Goal: Task Accomplishment & Management: Manage account settings

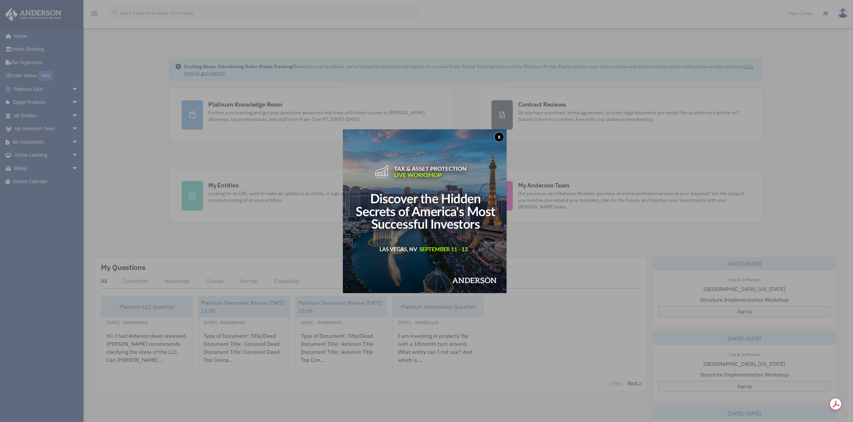
click at [501, 136] on button "x" at bounding box center [499, 137] width 10 height 10
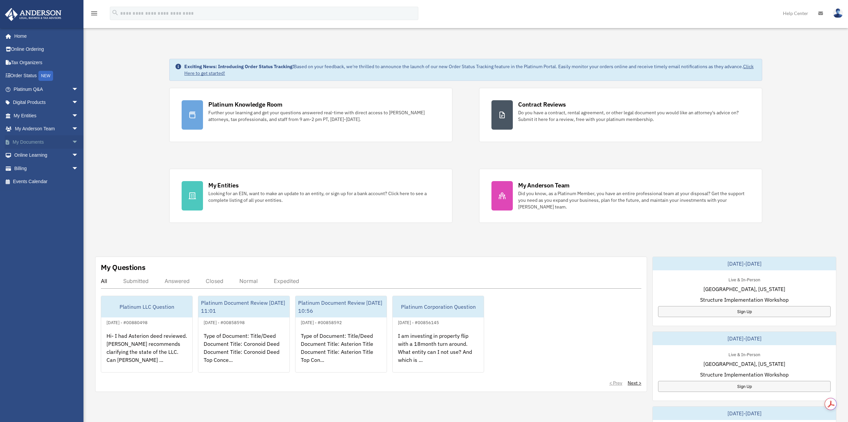
click at [29, 140] on link "My Documents arrow_drop_down" at bounding box center [47, 141] width 84 height 13
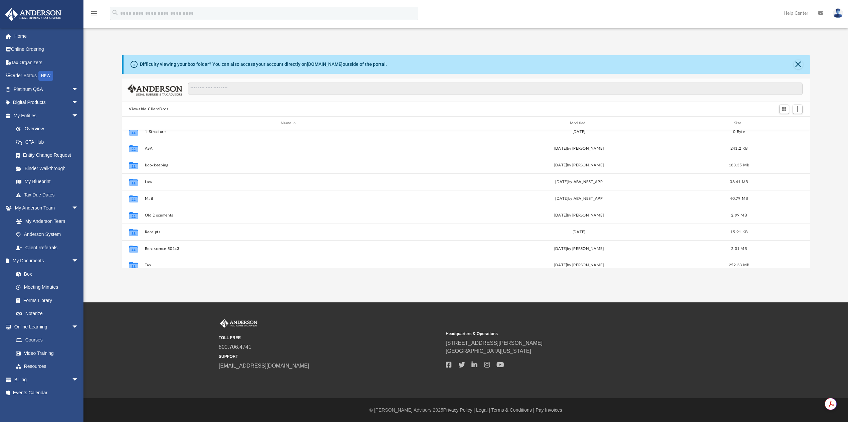
scroll to position [12, 0]
click at [154, 259] on button "Tax" at bounding box center [289, 260] width 288 height 4
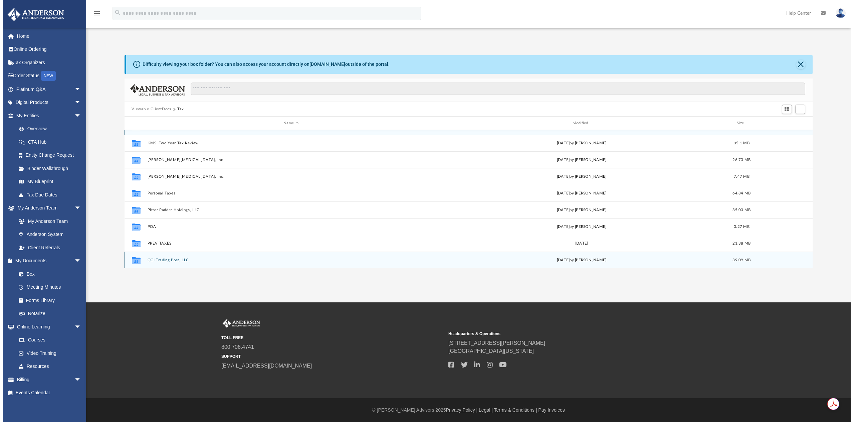
scroll to position [0, 0]
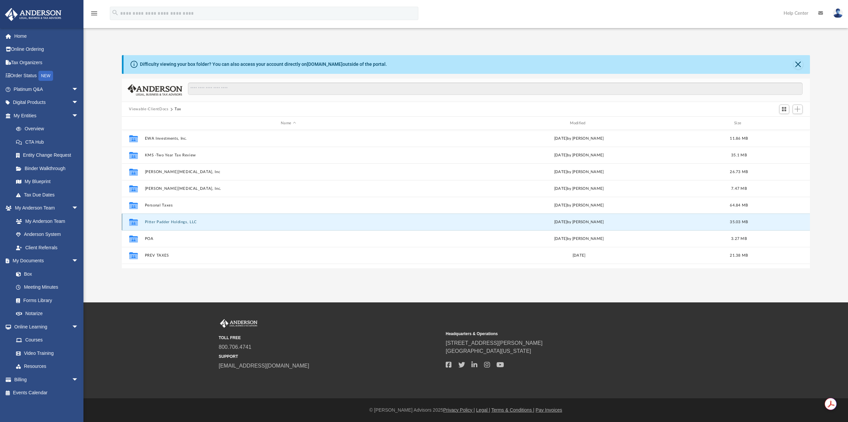
click at [149, 222] on button "Pitter Padder Holdings, LLC" at bounding box center [289, 222] width 288 height 4
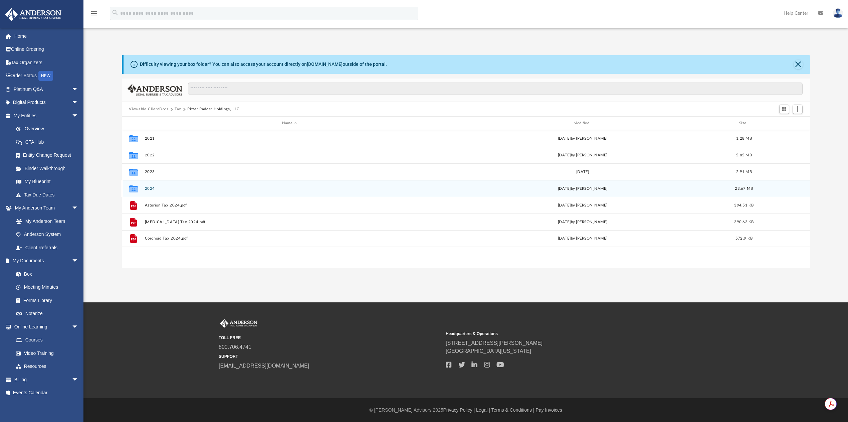
click at [149, 187] on button "2024" at bounding box center [290, 188] width 290 height 4
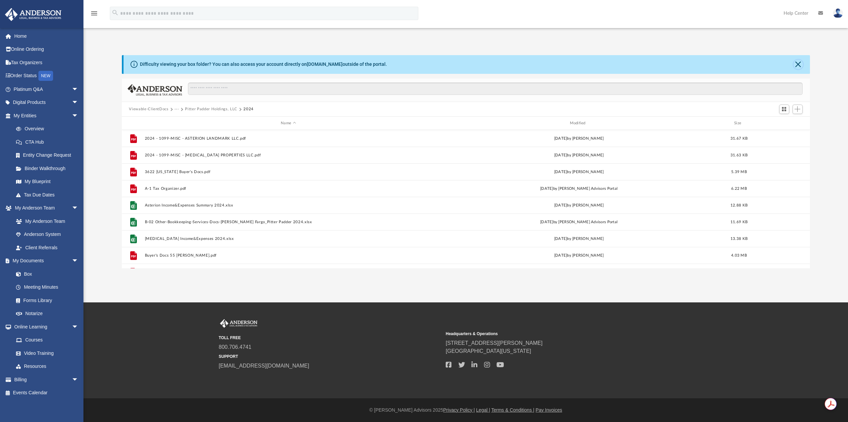
drag, startPoint x: 799, startPoint y: 69, endPoint x: 798, endPoint y: 76, distance: 7.8
click at [799, 69] on button "Close" at bounding box center [798, 64] width 9 height 9
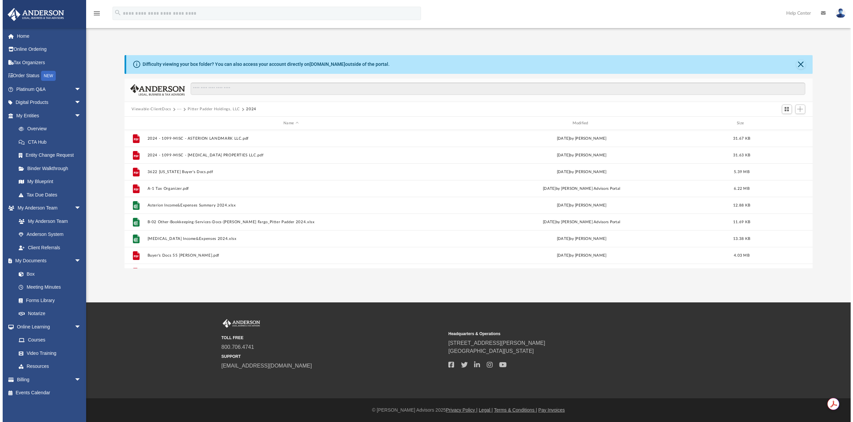
scroll to position [5, 5]
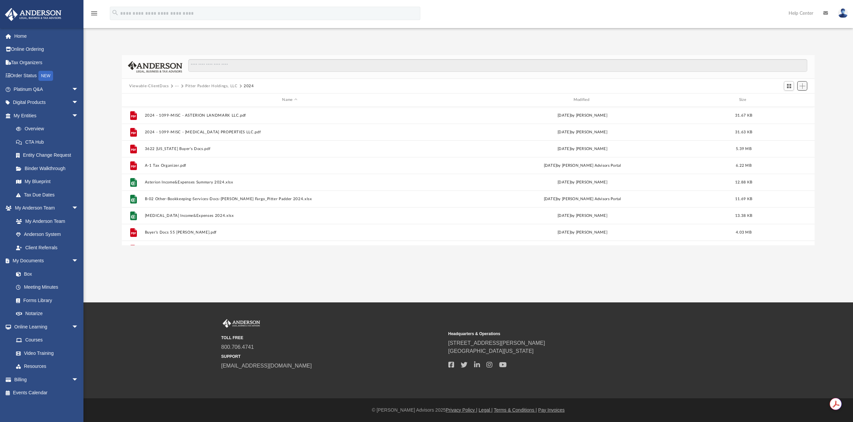
click at [804, 88] on span "Add" at bounding box center [803, 86] width 6 height 6
click at [796, 100] on li "Upload" at bounding box center [793, 99] width 21 height 7
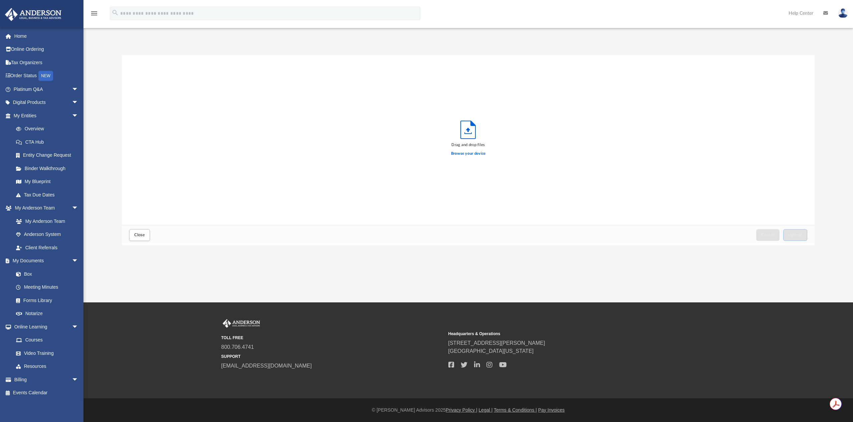
scroll to position [164, 688]
click at [799, 233] on span "Upload" at bounding box center [796, 235] width 14 height 4
